Goal: Communication & Community: Answer question/provide support

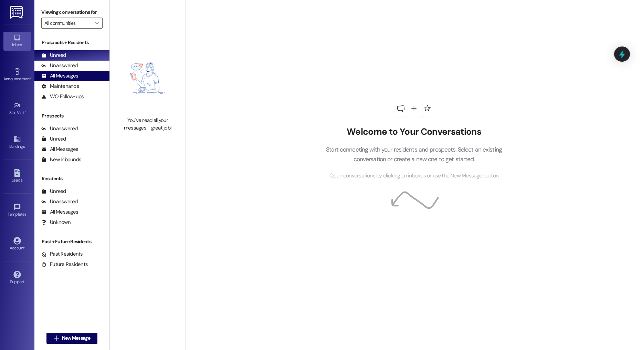
click at [65, 78] on div "All Messages" at bounding box center [59, 75] width 37 height 7
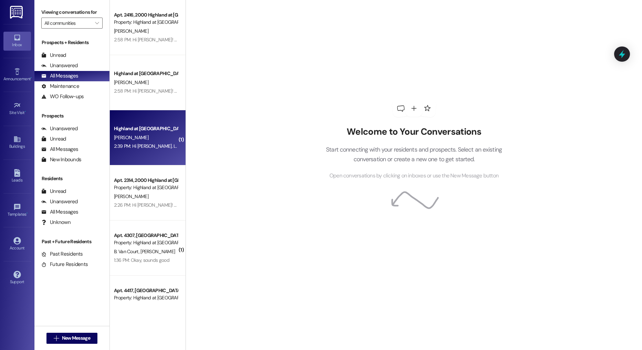
click at [147, 146] on div "2:39 PM: Hi [PERSON_NAME]. If I have less than perfect credit would I get denie…" at bounding box center [195, 146] width 162 height 6
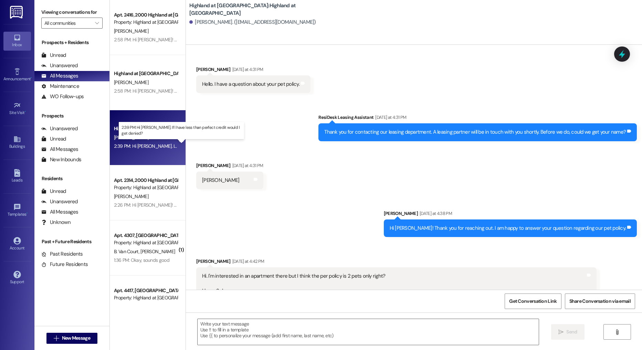
scroll to position [1977, 0]
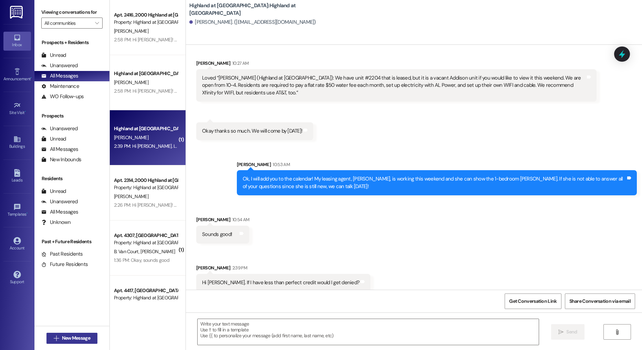
click at [52, 341] on span " New Message" at bounding box center [71, 337] width 39 height 7
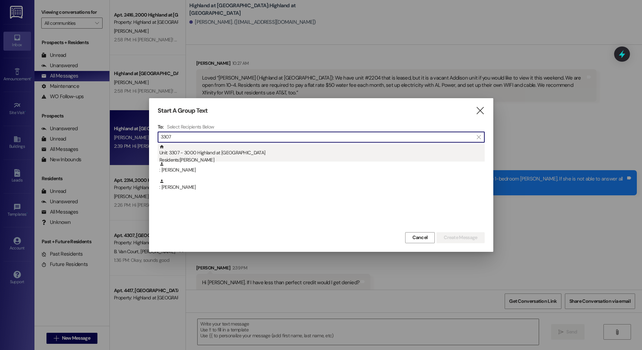
type input "3307"
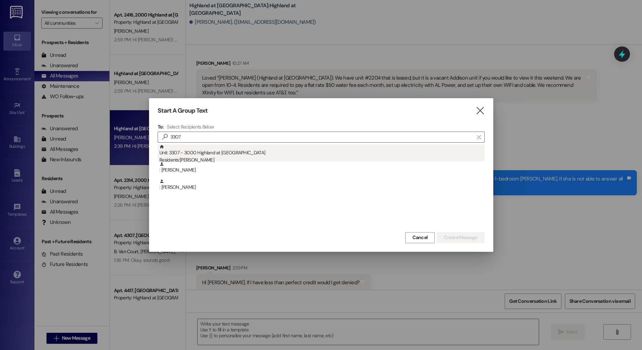
click at [212, 158] on div "Residents: [PERSON_NAME]" at bounding box center [321, 159] width 325 height 7
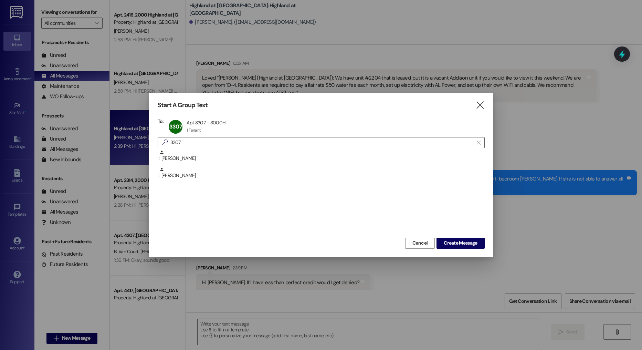
drag, startPoint x: 470, startPoint y: 240, endPoint x: 394, endPoint y: 174, distance: 101.4
click at [470, 240] on span "Create Message" at bounding box center [459, 242] width 33 height 7
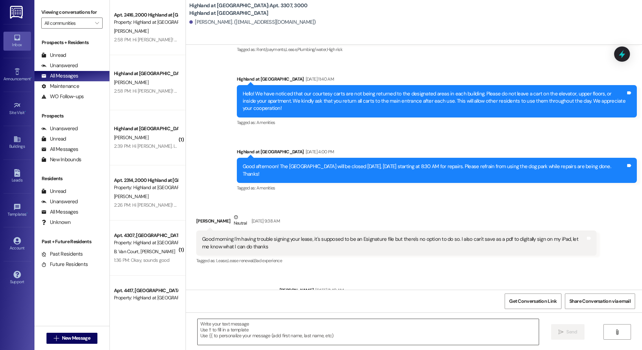
scroll to position [11559, 0]
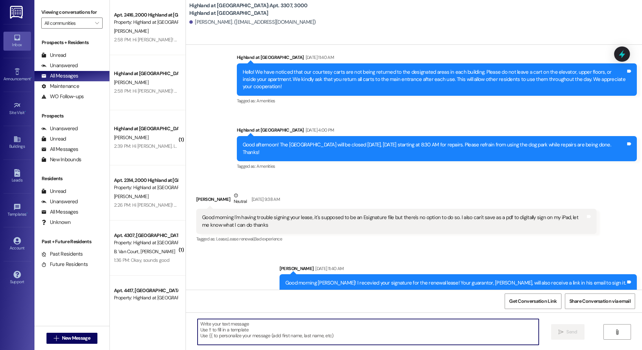
click at [290, 332] on textarea at bounding box center [367, 332] width 341 height 26
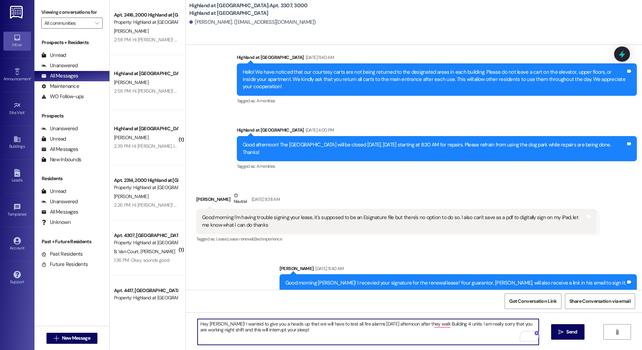
click at [298, 333] on textarea "Hey [PERSON_NAME]! I wanted to give you a heads up that we will have to test al…" at bounding box center [367, 332] width 341 height 26
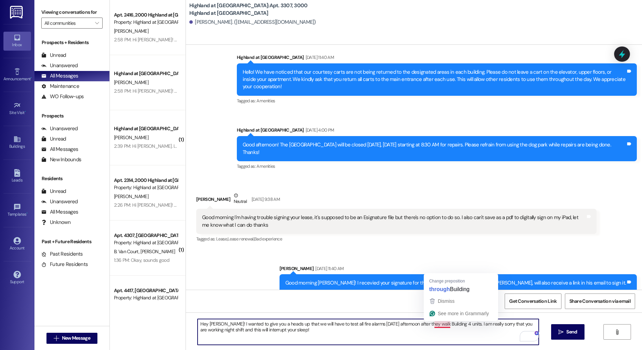
click at [405, 337] on textarea "Hey [PERSON_NAME]! I wanted to give you a heads up that we will have to test al…" at bounding box center [367, 332] width 341 height 26
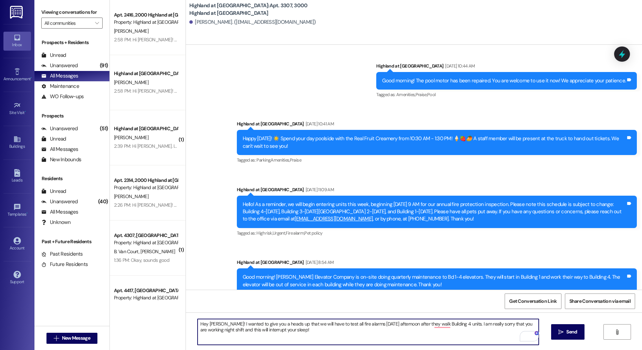
scroll to position [12866, 0]
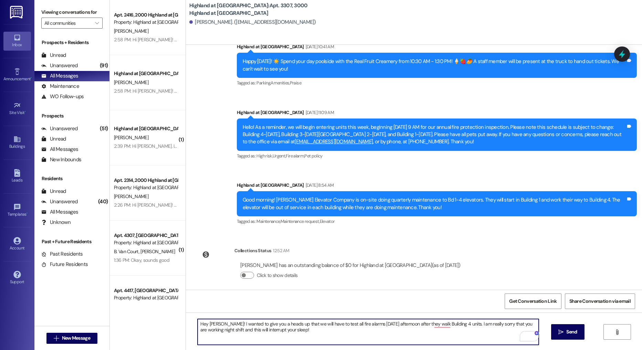
click at [388, 322] on textarea "Hey [PERSON_NAME]! I wanted to give you a heads up that we will have to test al…" at bounding box center [367, 332] width 341 height 26
click at [387, 335] on textarea "Hey [PERSON_NAME]! I wanted to give you a heads up that we will have to test al…" at bounding box center [367, 332] width 341 height 26
type textarea "Hey [PERSON_NAME]! I wanted to give you a heads up that we will have to test al…"
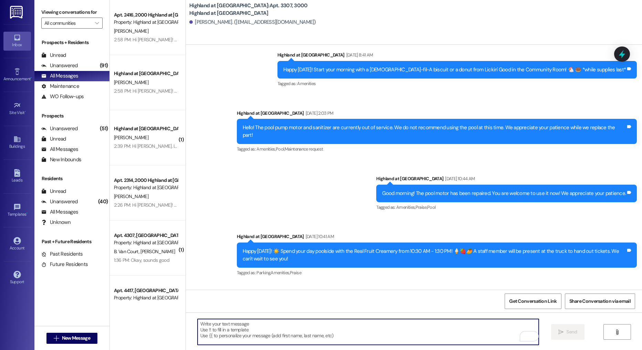
scroll to position [12922, 0]
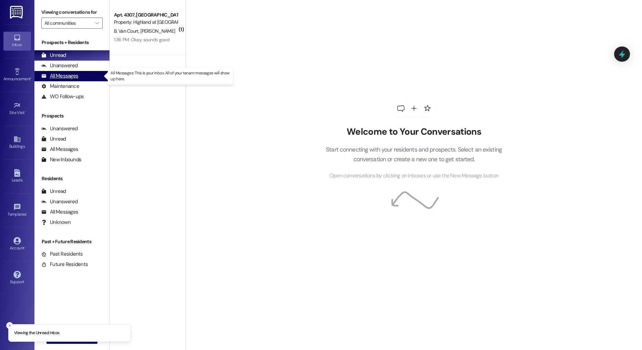
click at [92, 76] on div "All Messages (undefined)" at bounding box center [71, 76] width 75 height 10
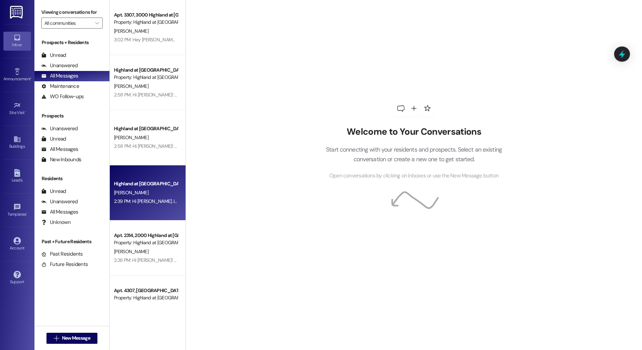
click at [143, 181] on div "Highland at [GEOGRAPHIC_DATA]" at bounding box center [146, 183] width 64 height 7
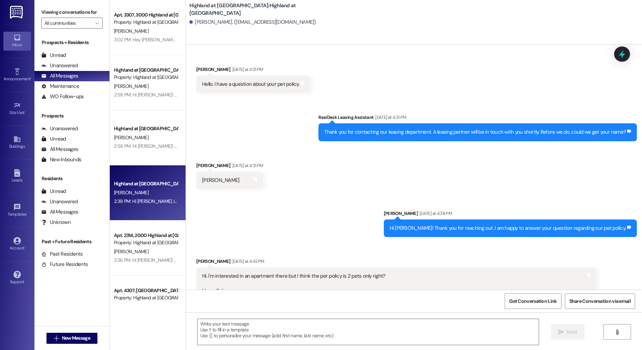
scroll to position [1977, 0]
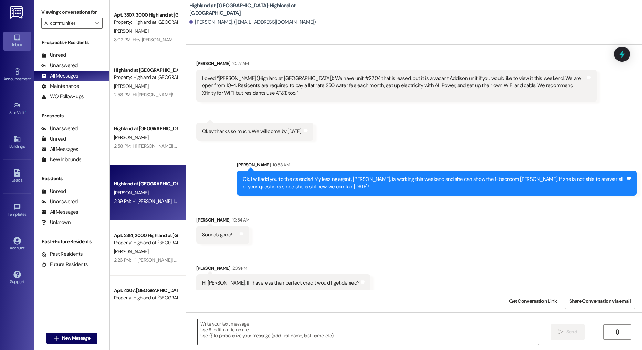
click at [296, 341] on textarea at bounding box center [367, 332] width 341 height 26
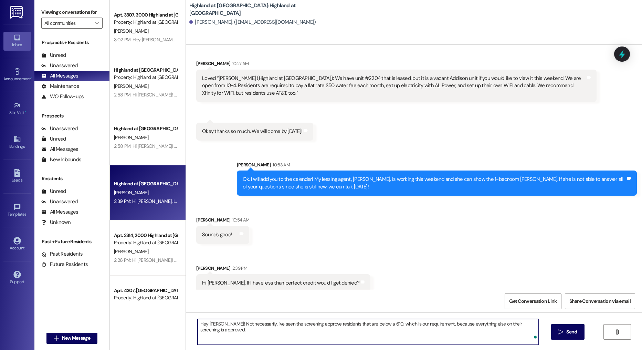
type textarea "Hey Monica! Not necessarily. I've seen the screening approve residents that are…"
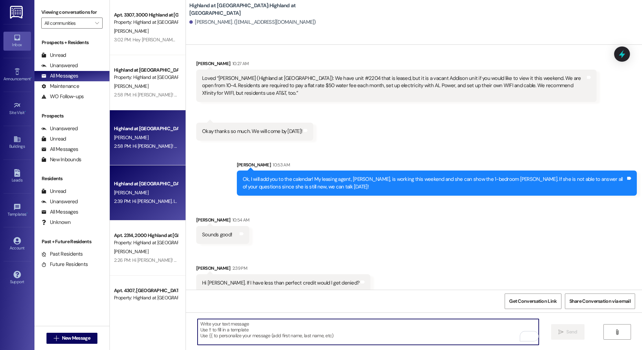
click at [139, 130] on div "Highland at [GEOGRAPHIC_DATA]" at bounding box center [146, 128] width 64 height 7
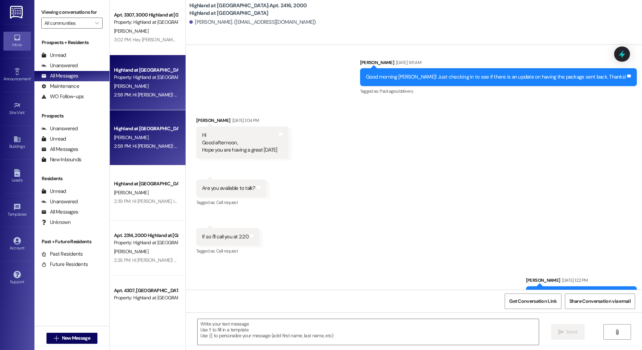
scroll to position [11820, 0]
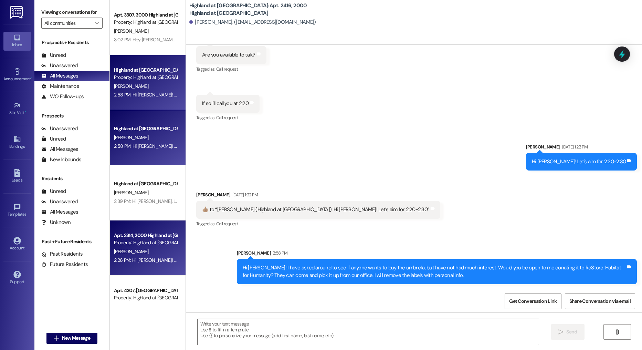
click at [147, 242] on div "Property: Highland at [GEOGRAPHIC_DATA]" at bounding box center [146, 242] width 64 height 7
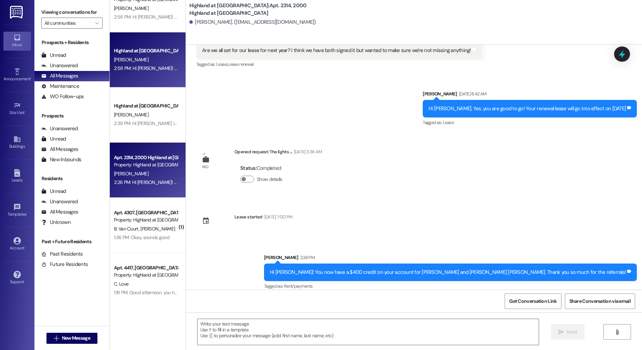
scroll to position [102, 0]
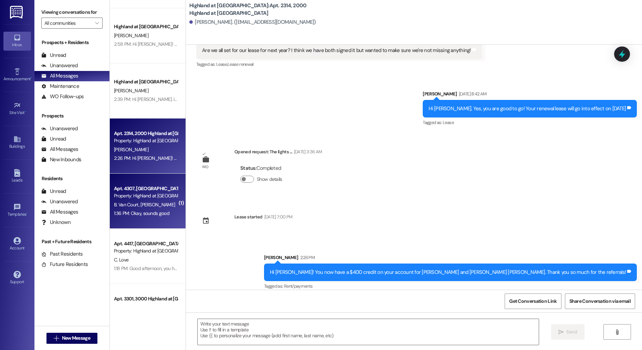
click at [140, 197] on div "Property: Highland at [GEOGRAPHIC_DATA]" at bounding box center [146, 195] width 64 height 7
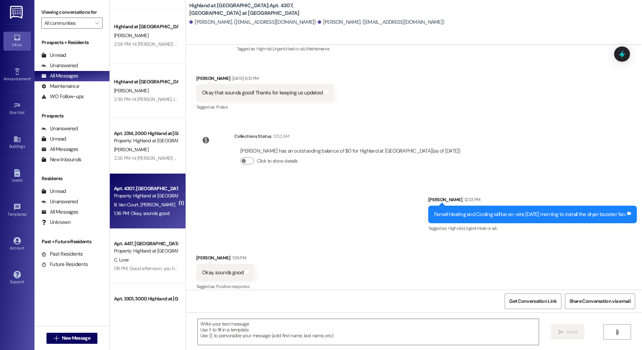
scroll to position [178, 0]
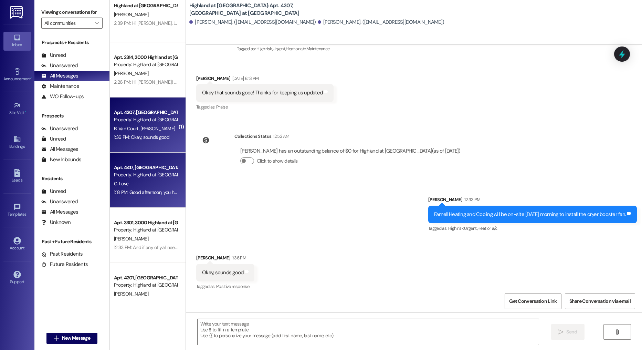
click at [135, 186] on div "C. Love" at bounding box center [145, 183] width 65 height 9
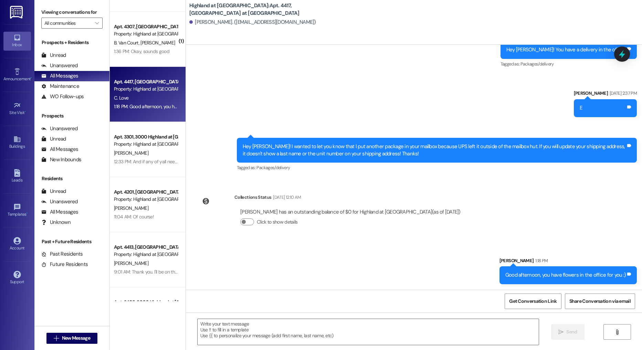
scroll to position [277, 0]
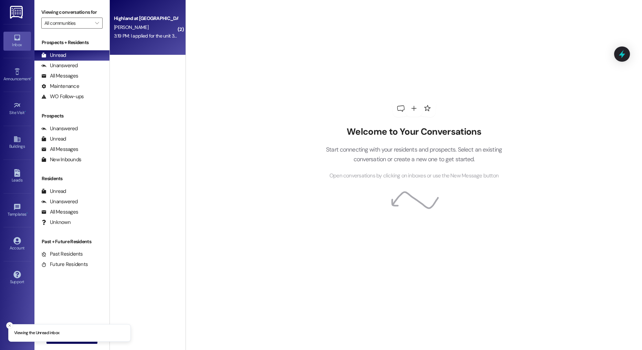
click at [155, 29] on div "[PERSON_NAME]" at bounding box center [145, 27] width 65 height 9
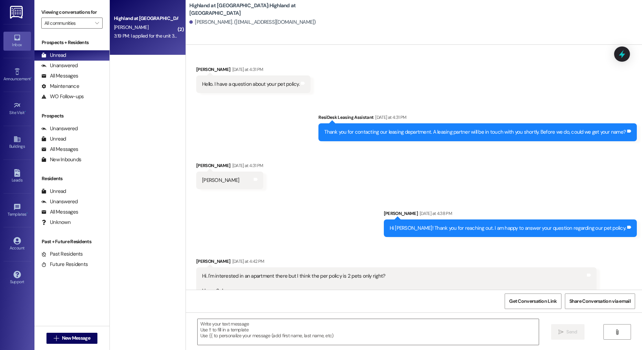
scroll to position [2128, 0]
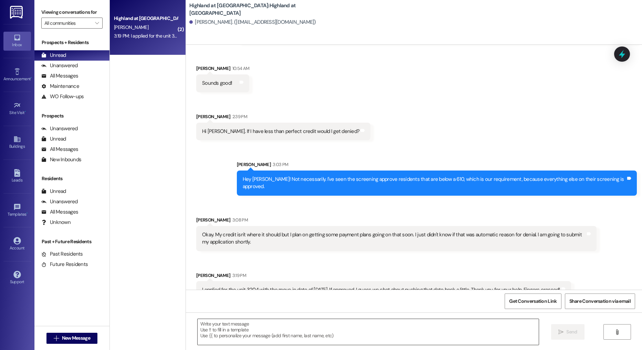
click at [259, 332] on textarea at bounding box center [367, 332] width 341 height 26
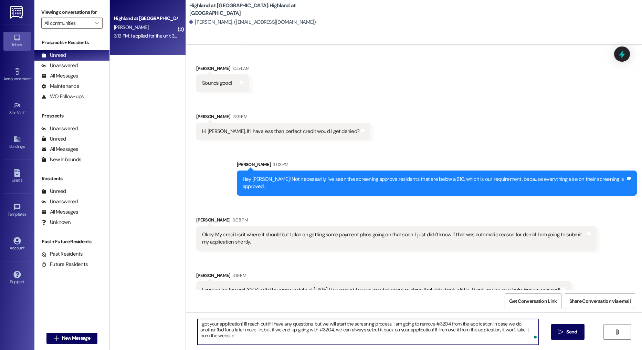
click at [419, 335] on textarea "I got your application! I'll reach out if I have any questions, but we will sta…" at bounding box center [367, 332] width 341 height 26
drag, startPoint x: 229, startPoint y: 338, endPoint x: 387, endPoint y: 325, distance: 158.1
click at [387, 325] on textarea "I got your application! I'll reach out if I have any questions, but we will sta…" at bounding box center [367, 332] width 341 height 26
type textarea "I got your application! I'll reach out if I have any questions, but we will sta…"
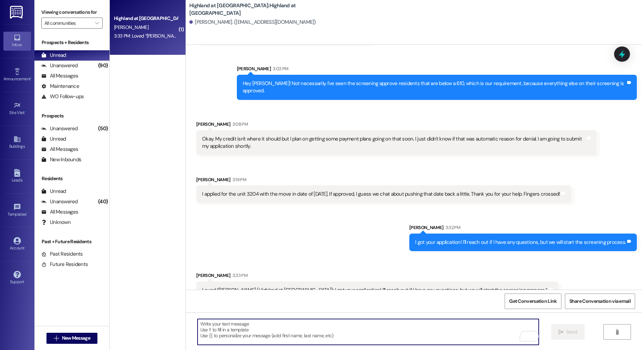
scroll to position [2224, 0]
